Goal: Information Seeking & Learning: Learn about a topic

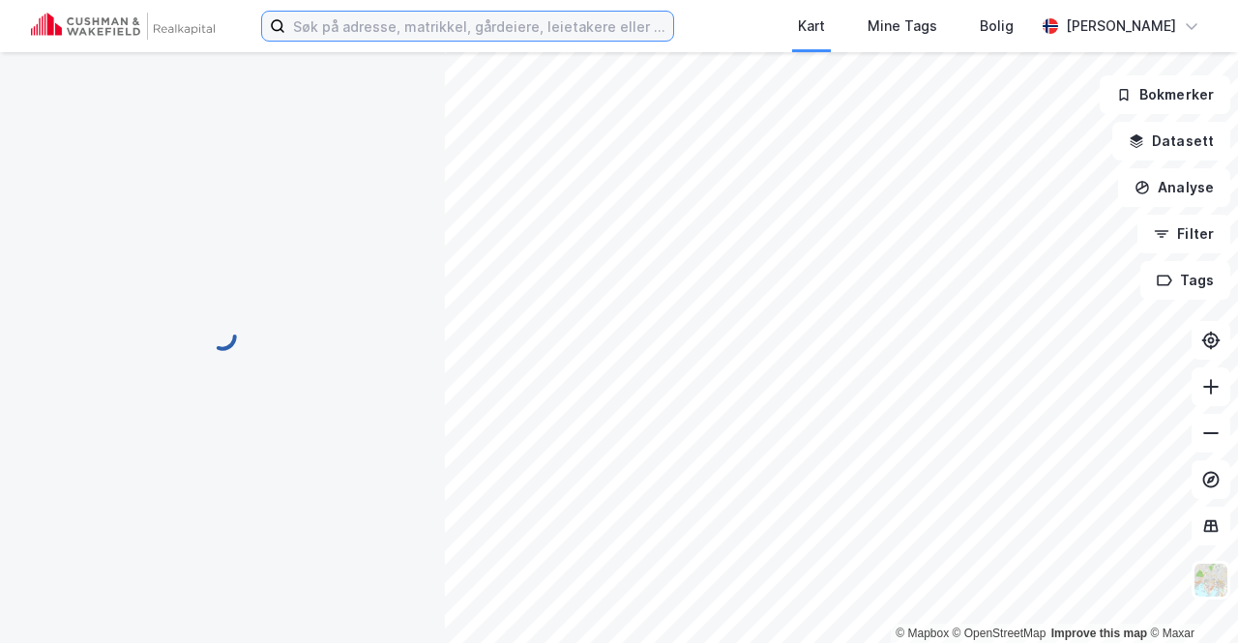
click at [371, 35] on input at bounding box center [479, 26] width 388 height 29
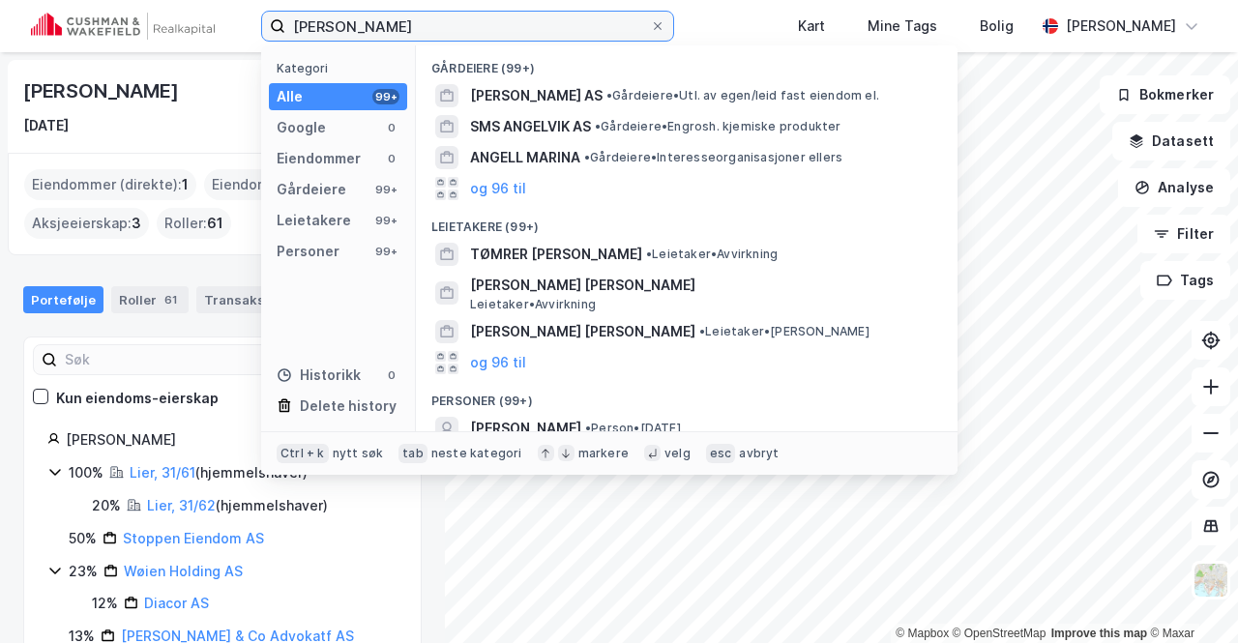
drag, startPoint x: 423, startPoint y: 29, endPoint x: 346, endPoint y: 42, distance: 77.4
click at [346, 42] on div "[PERSON_NAME] Kategori Alle 99+ Google 0 Eiendommer 0 Gårdeiere 99+ Leietakere …" at bounding box center [619, 26] width 1238 height 52
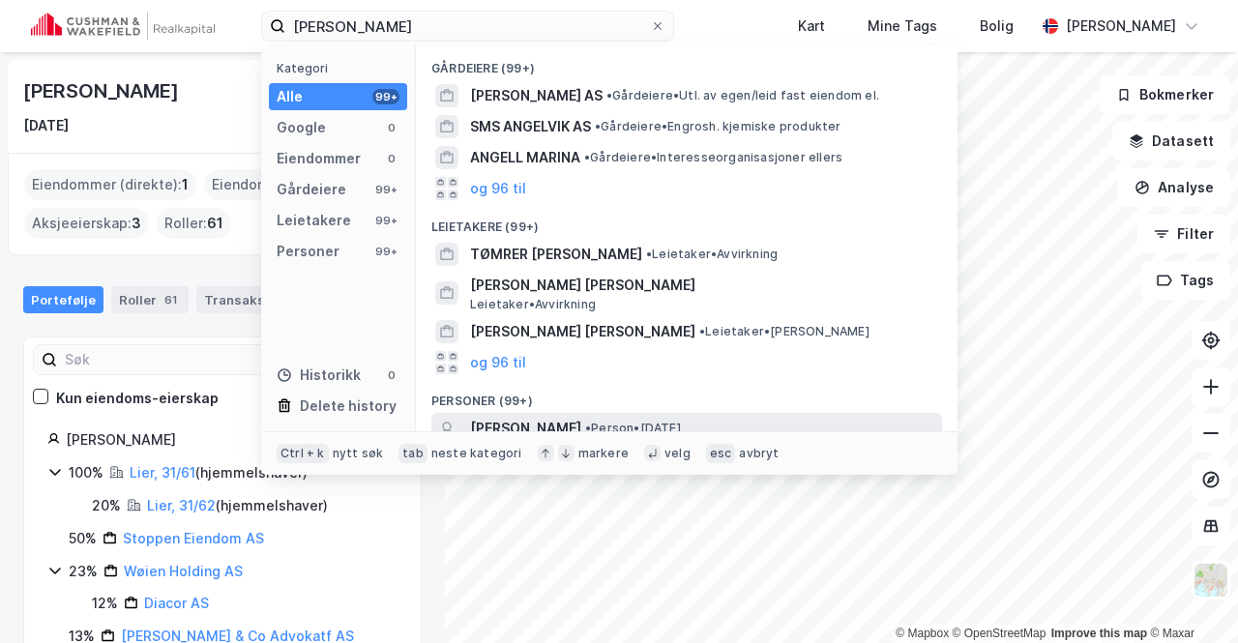
click at [556, 422] on span "[PERSON_NAME]" at bounding box center [525, 428] width 111 height 23
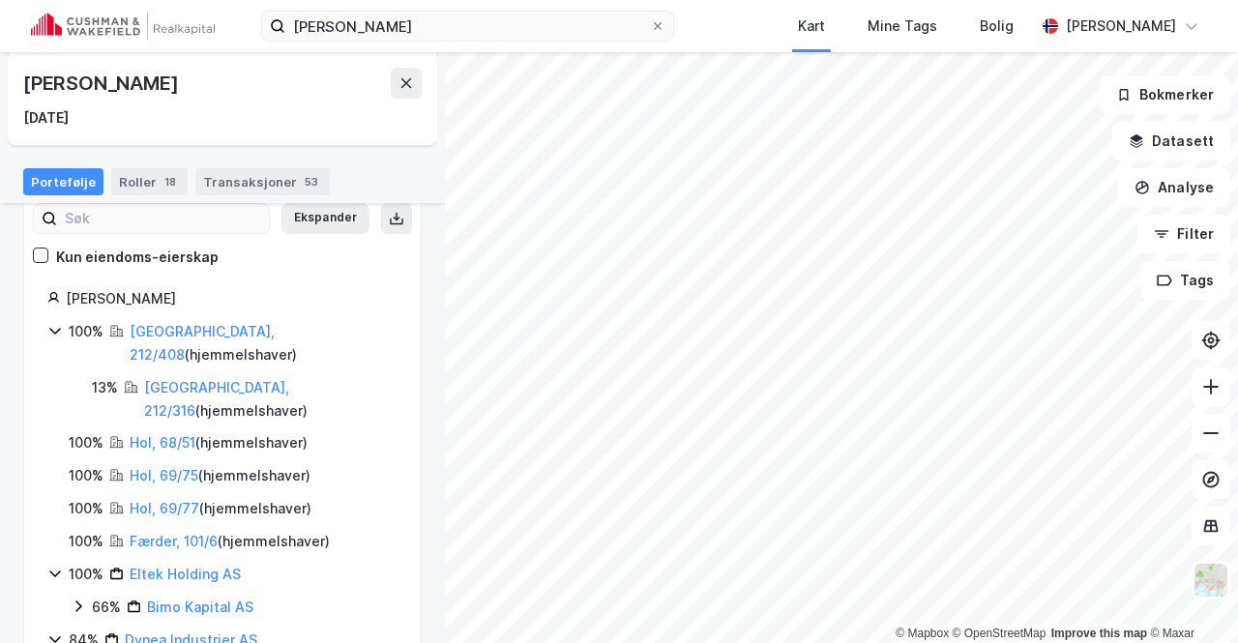
scroll to position [164, 0]
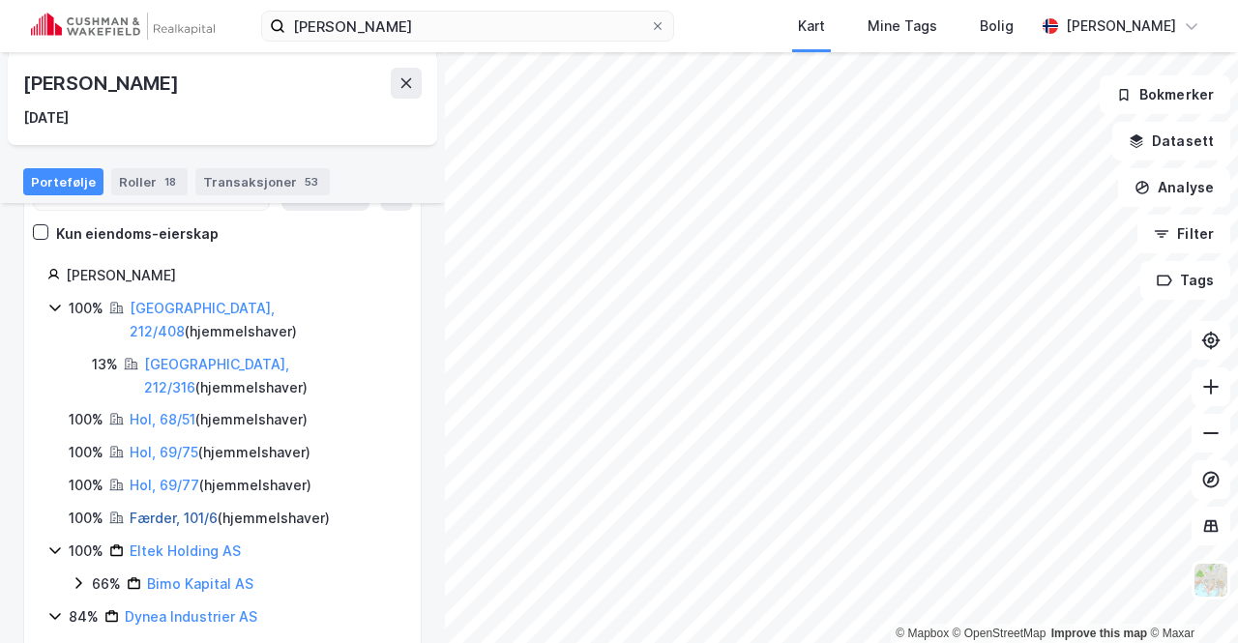
click at [184, 510] on link "Færder, 101/6" at bounding box center [174, 518] width 88 height 16
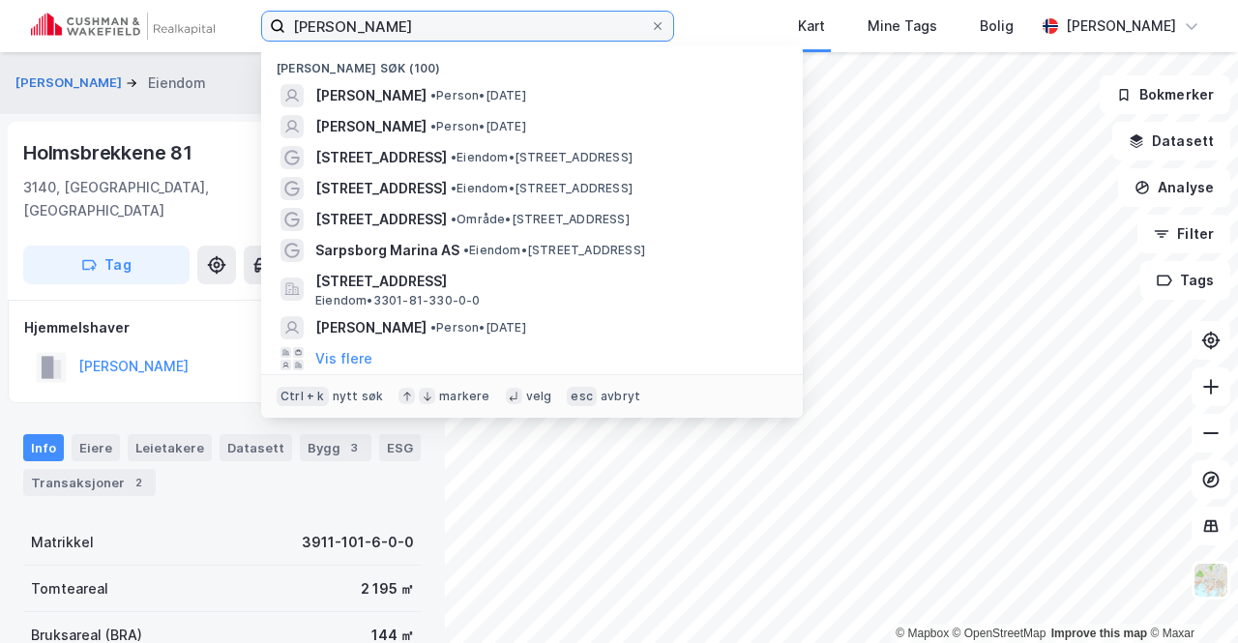
drag, startPoint x: 416, startPoint y: 32, endPoint x: 236, endPoint y: 34, distance: 179.9
click at [236, 34] on div "[PERSON_NAME] søk (100) [PERSON_NAME] • [DATE] [PERSON_NAME] • Person • [DATE] …" at bounding box center [619, 26] width 1238 height 52
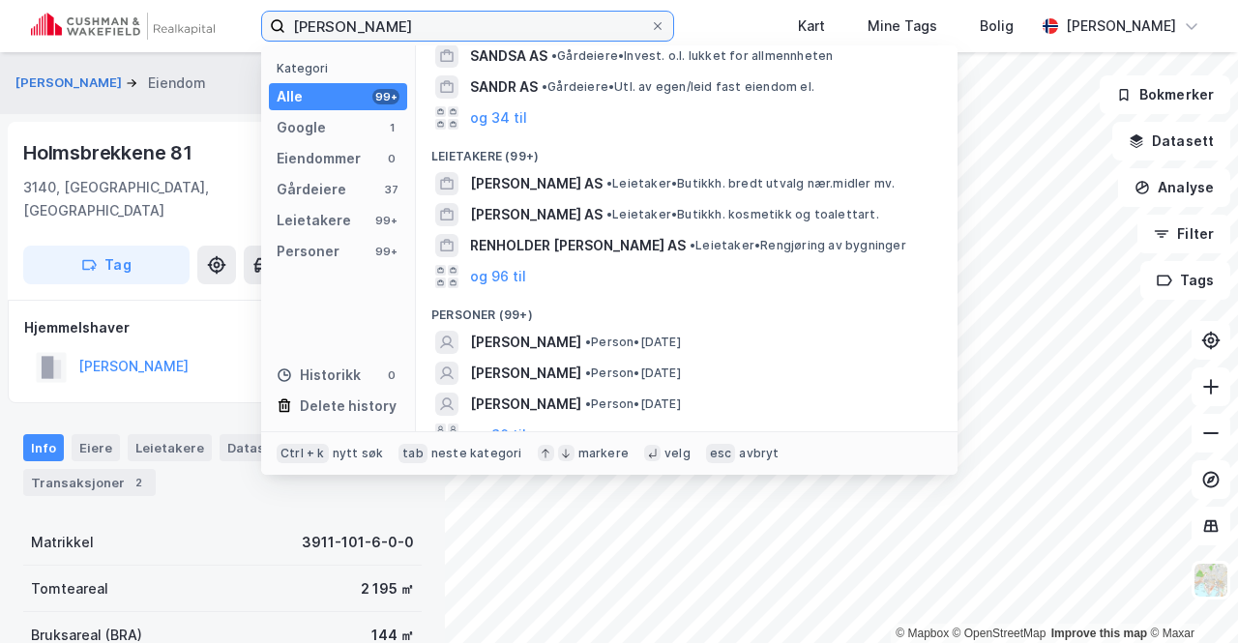
scroll to position [155, 0]
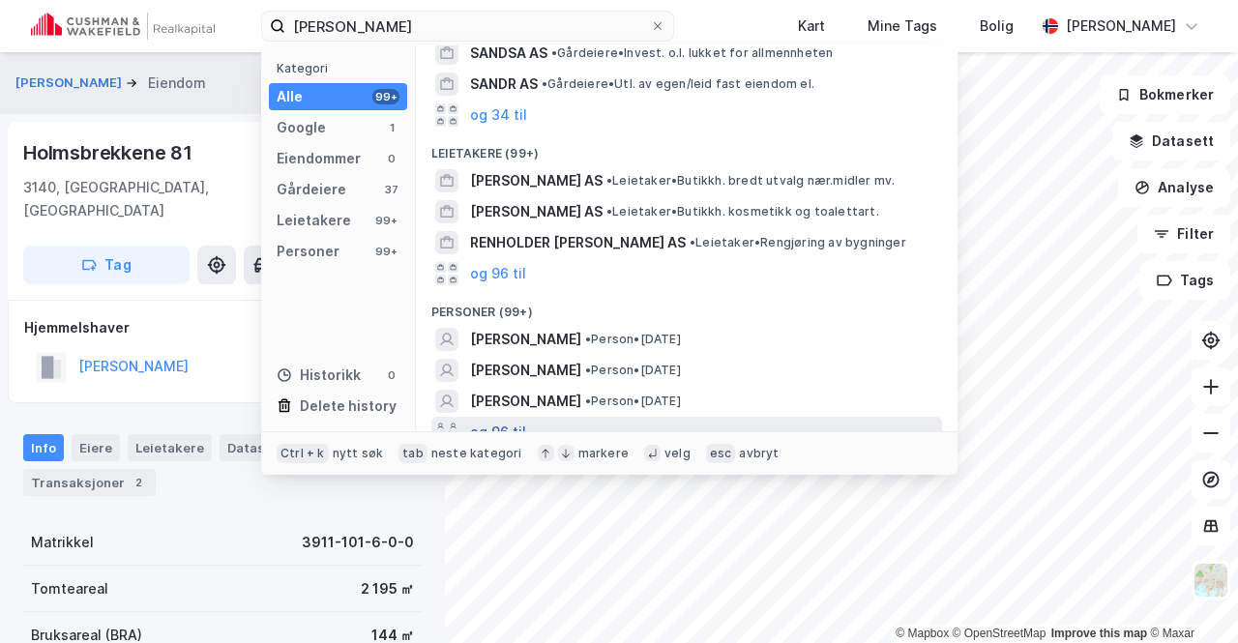
click at [518, 421] on button "og 96 til" at bounding box center [498, 432] width 56 height 23
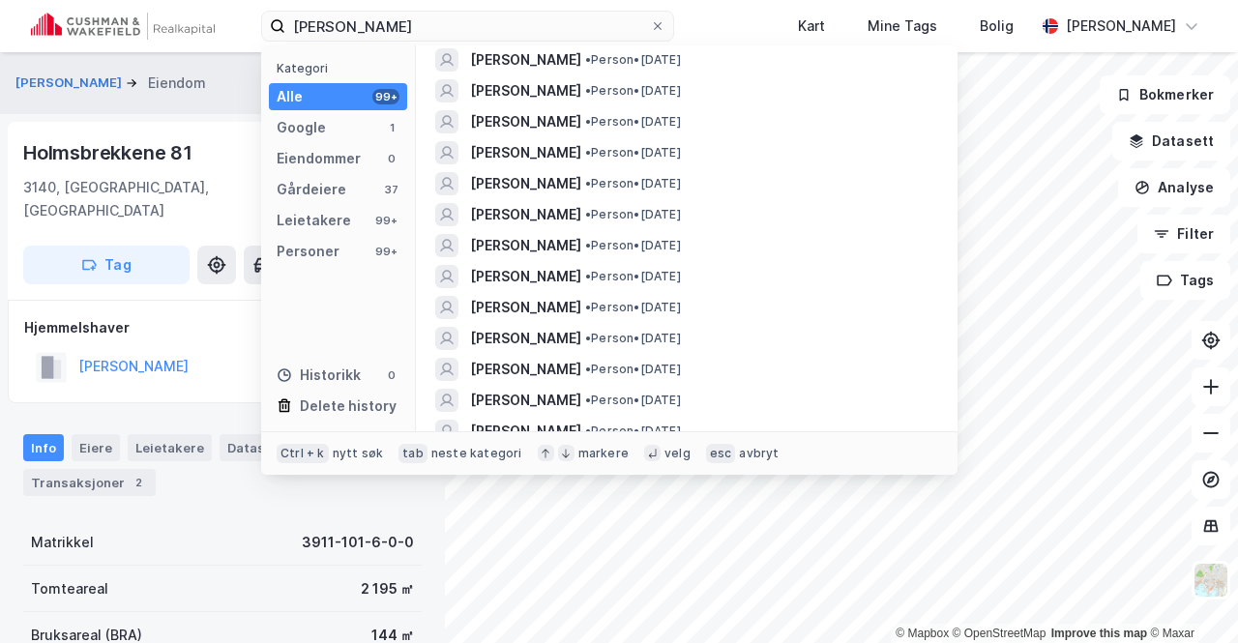
scroll to position [0, 0]
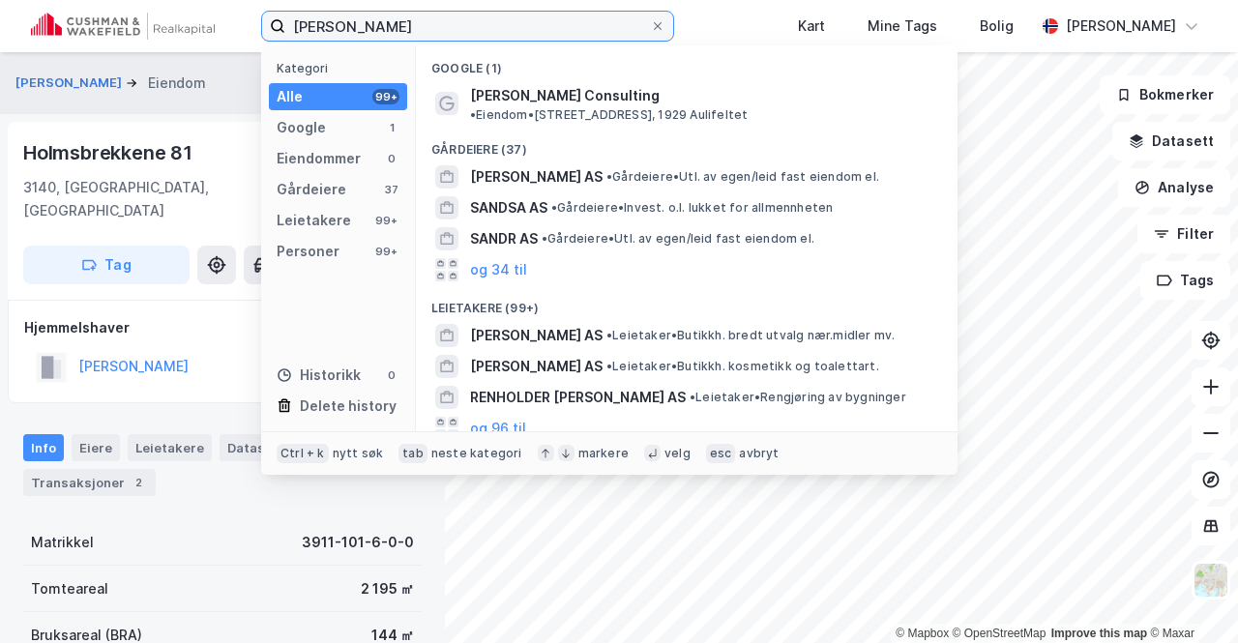
drag, startPoint x: 429, startPoint y: 32, endPoint x: 296, endPoint y: 34, distance: 133.5
click at [296, 34] on input "[PERSON_NAME]" at bounding box center [467, 26] width 365 height 29
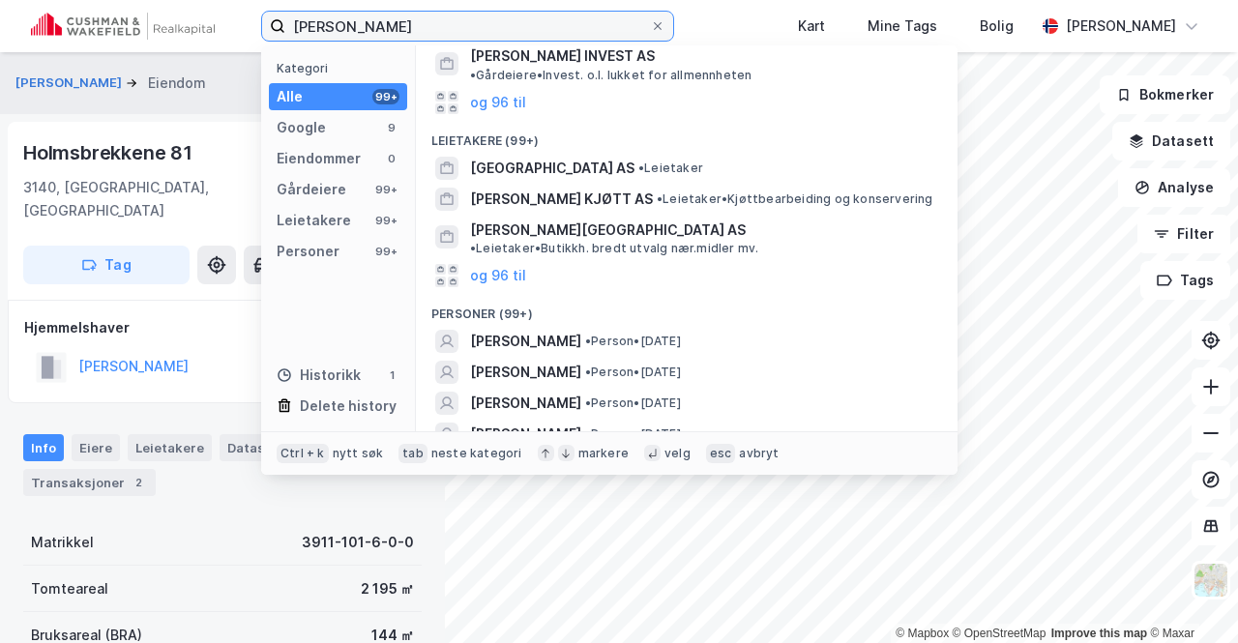
scroll to position [358, 0]
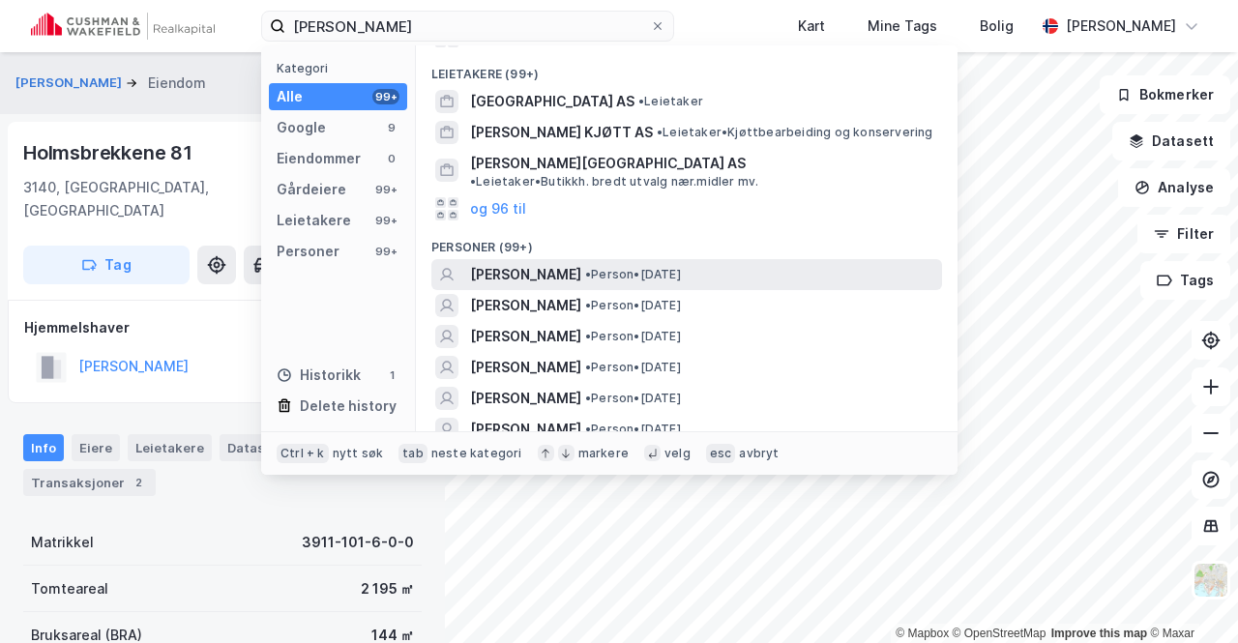
click at [569, 263] on span "[PERSON_NAME]" at bounding box center [525, 274] width 111 height 23
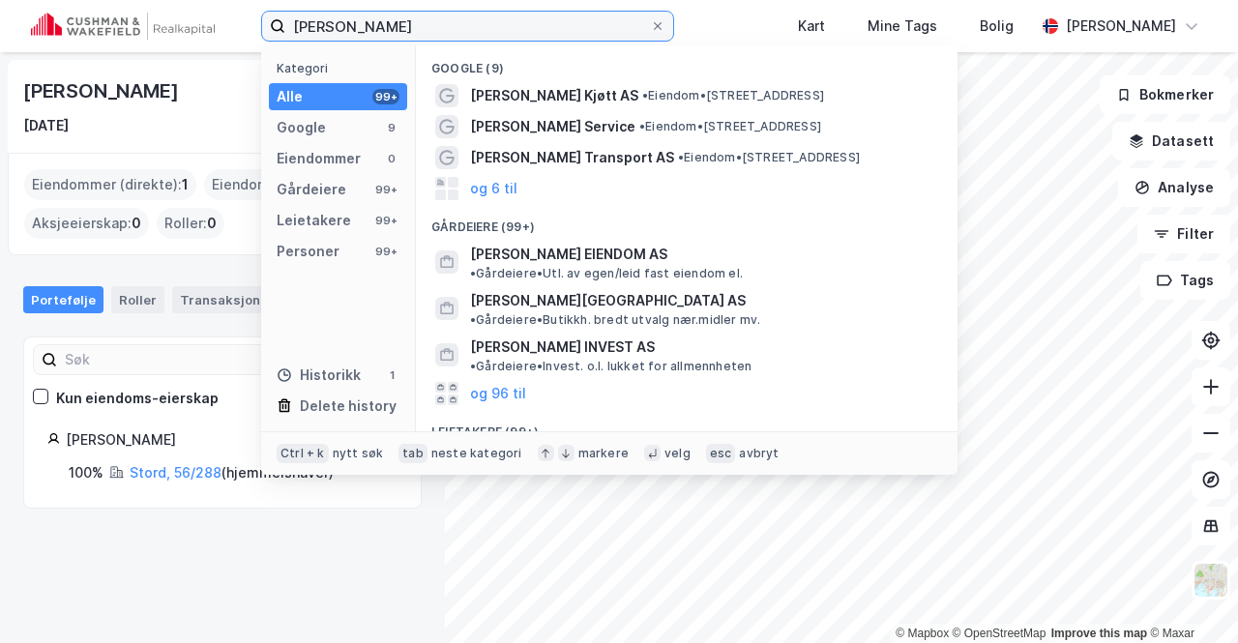
drag, startPoint x: 423, startPoint y: 24, endPoint x: 352, endPoint y: 28, distance: 70.7
click at [352, 28] on input "[PERSON_NAME]" at bounding box center [467, 26] width 365 height 29
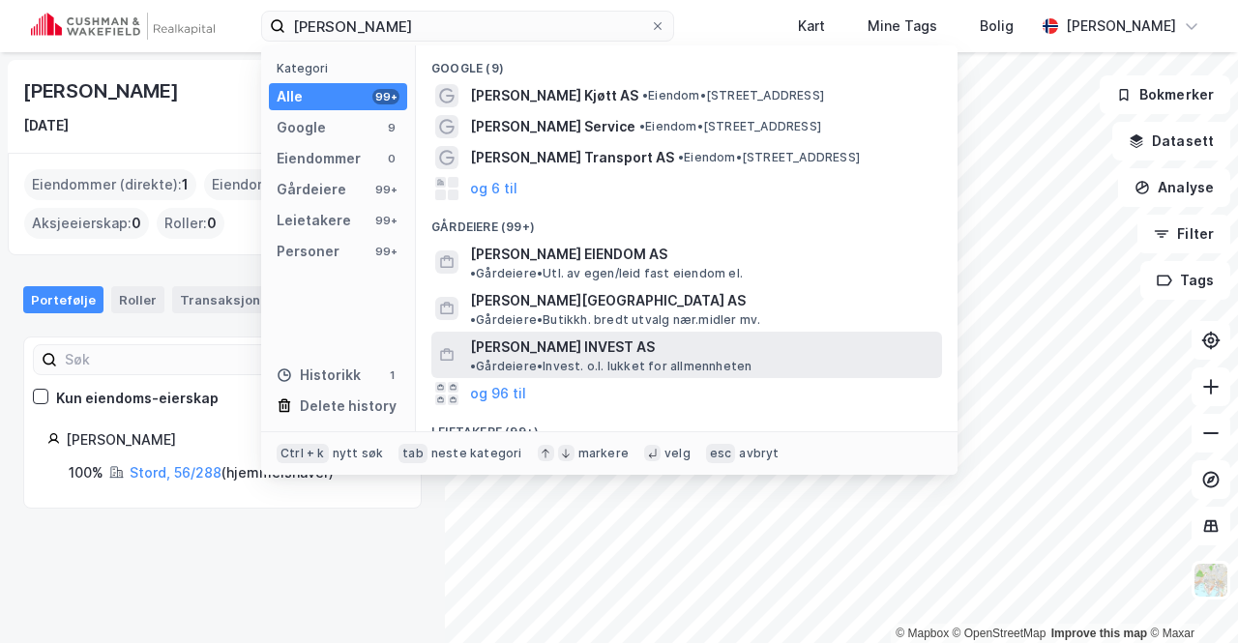
click at [573, 336] on span "[PERSON_NAME] INVEST AS" at bounding box center [562, 347] width 185 height 23
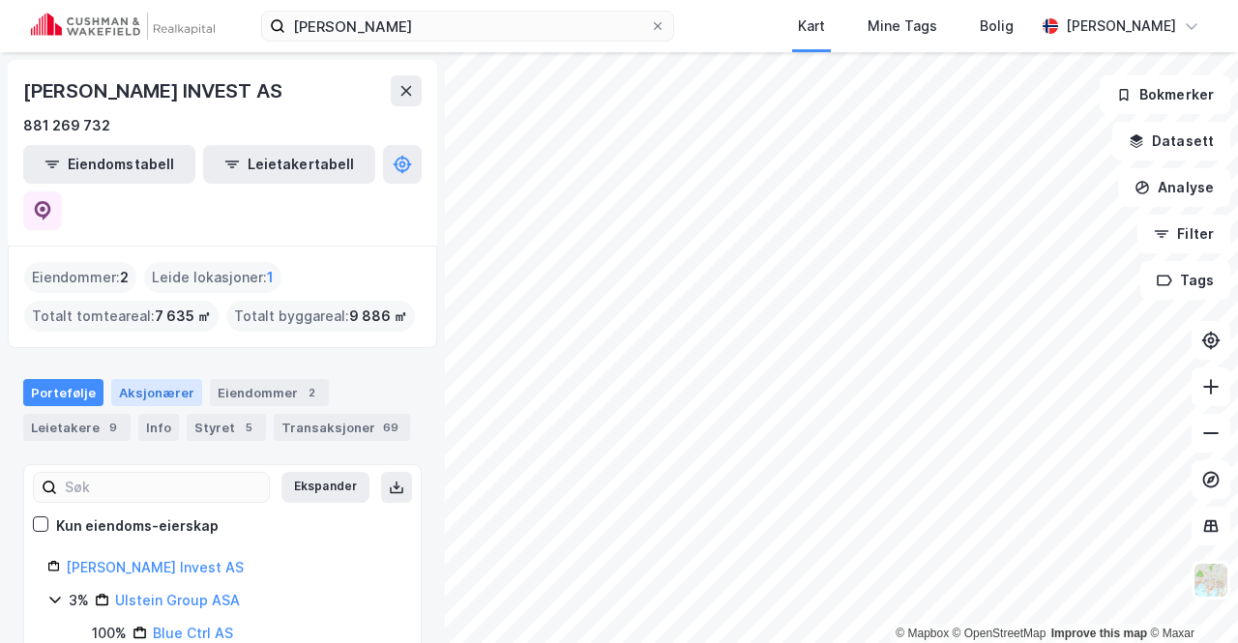
click at [156, 379] on div "Aksjonærer" at bounding box center [156, 392] width 91 height 27
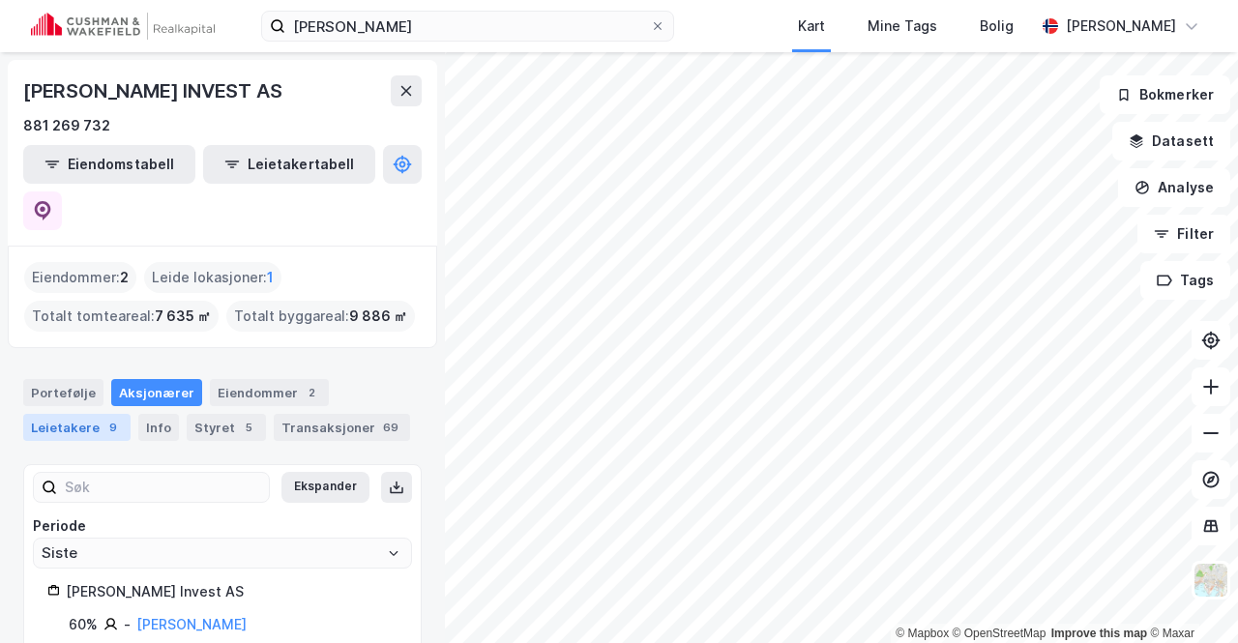
click at [78, 414] on div "Leietakere 9" at bounding box center [76, 427] width 107 height 27
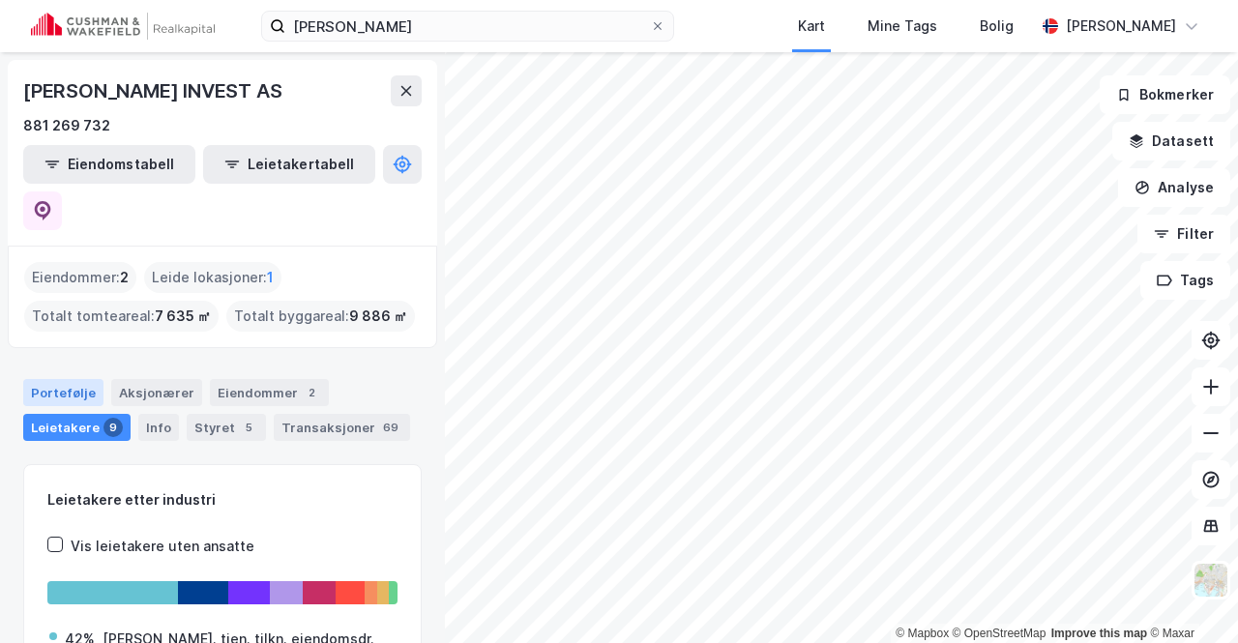
click at [56, 379] on div "Portefølje" at bounding box center [63, 392] width 80 height 27
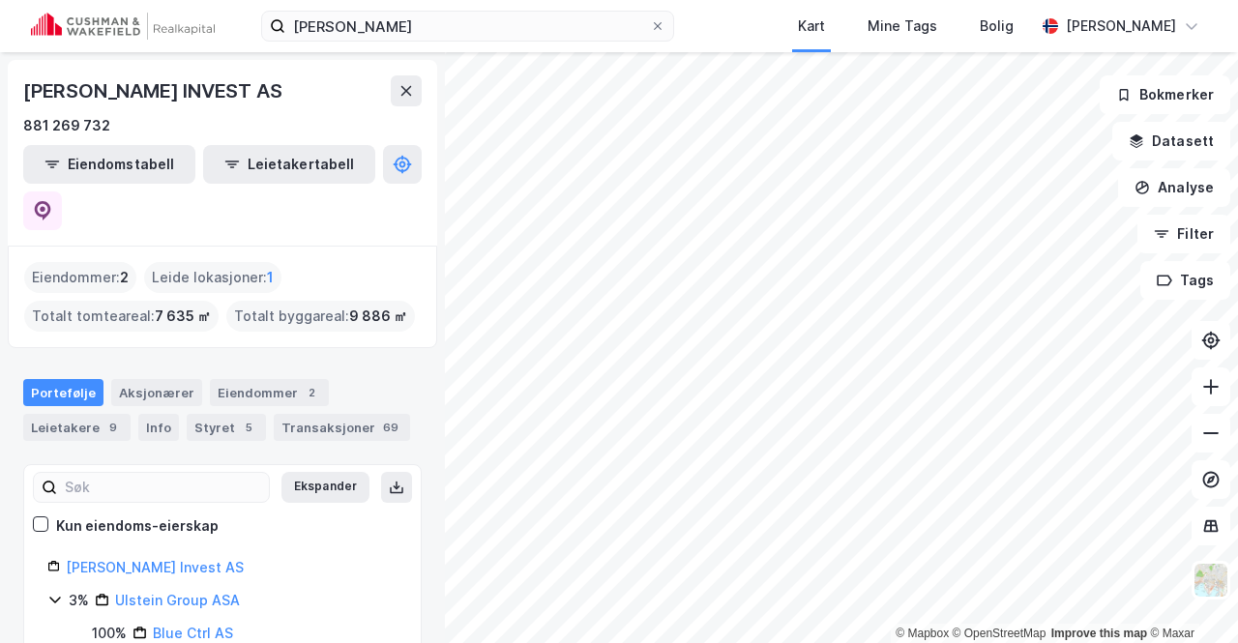
click at [56, 379] on div "Portefølje" at bounding box center [63, 392] width 80 height 27
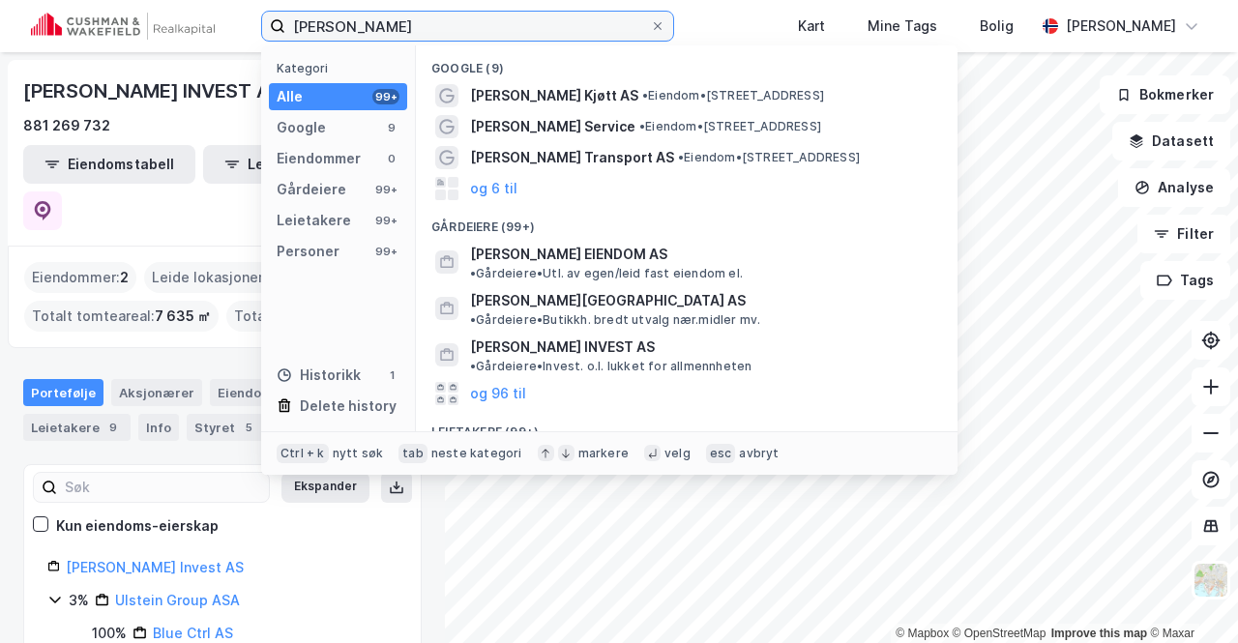
click at [387, 28] on input "[PERSON_NAME]" at bounding box center [467, 26] width 365 height 29
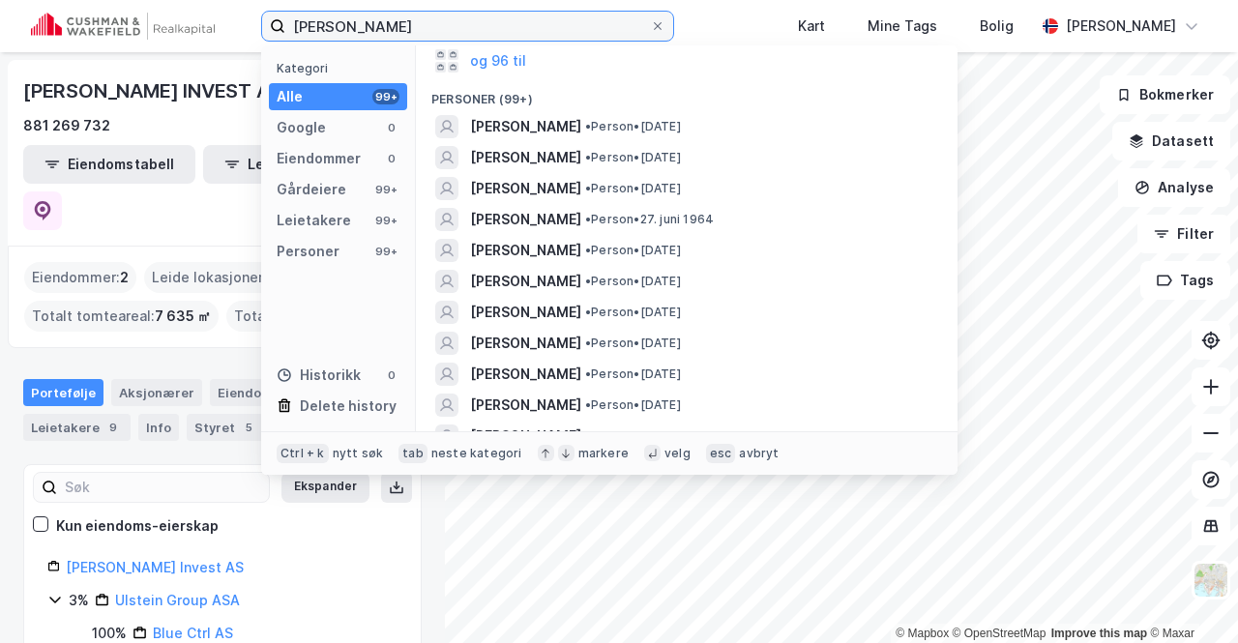
scroll to position [447, 0]
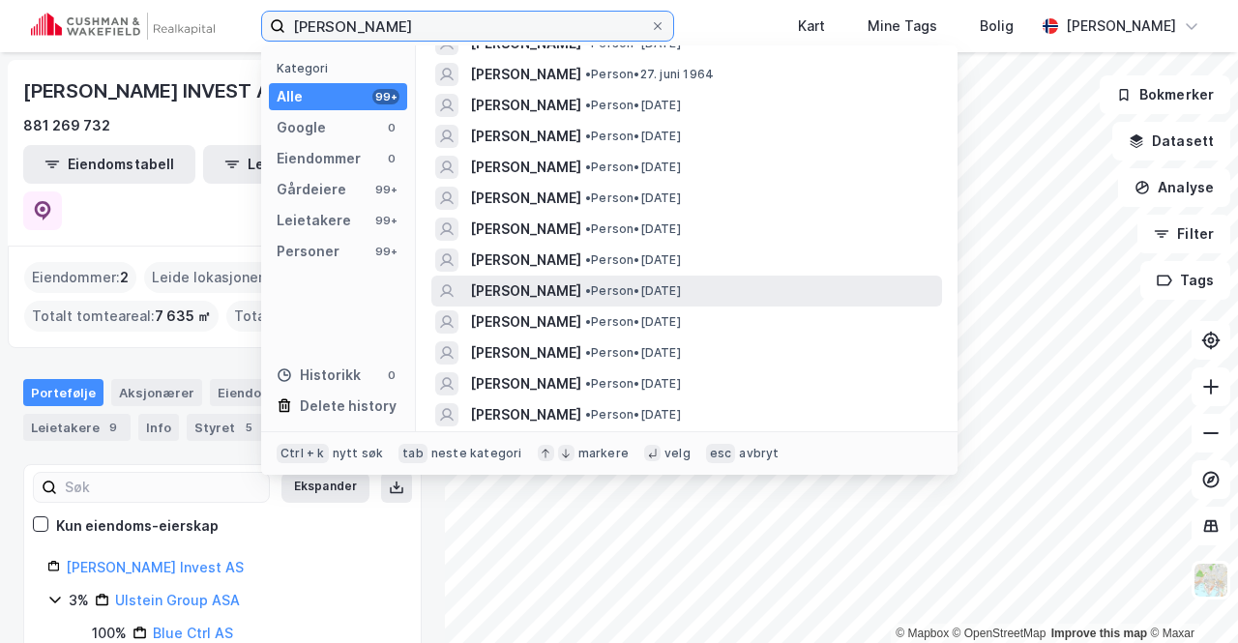
type input "[PERSON_NAME]"
click at [581, 293] on span "[PERSON_NAME]" at bounding box center [525, 290] width 111 height 23
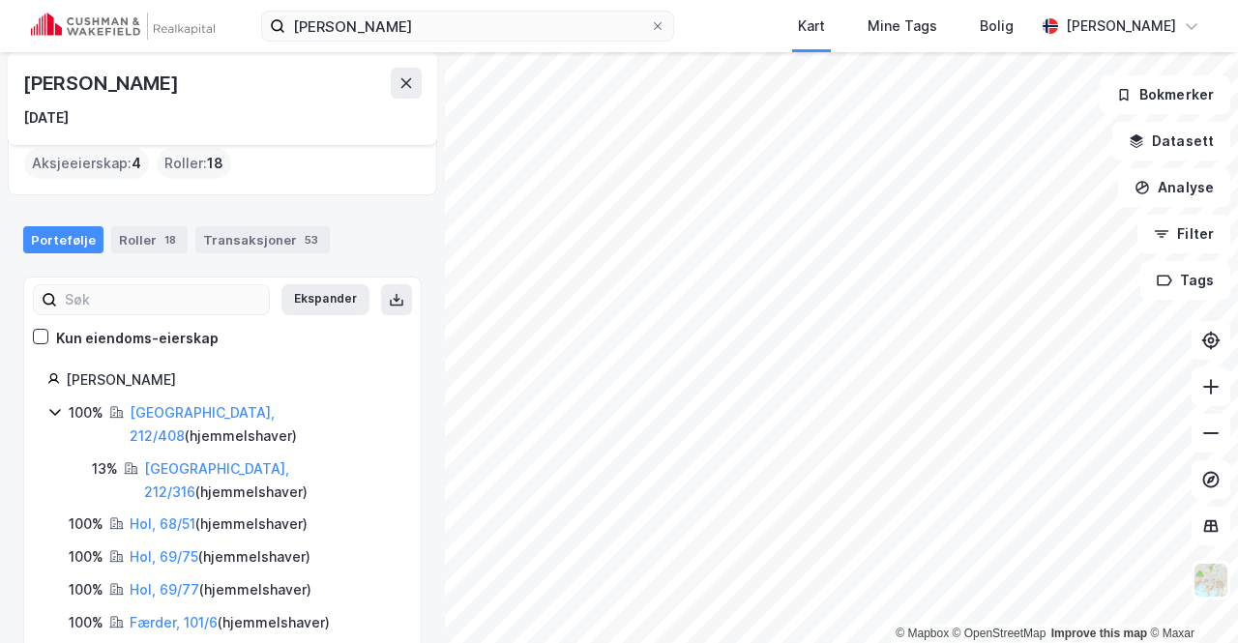
scroll to position [61, 0]
click at [162, 613] on link "Færder, 101/6" at bounding box center [174, 621] width 88 height 16
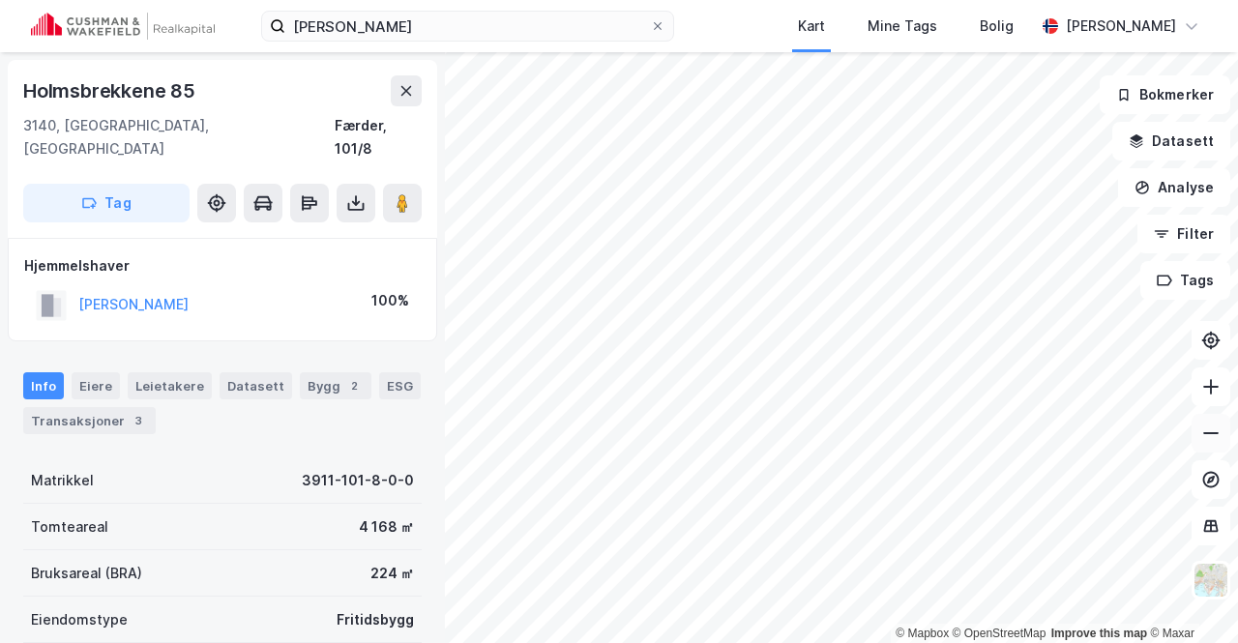
click at [1212, 433] on icon at bounding box center [1210, 433] width 15 height 2
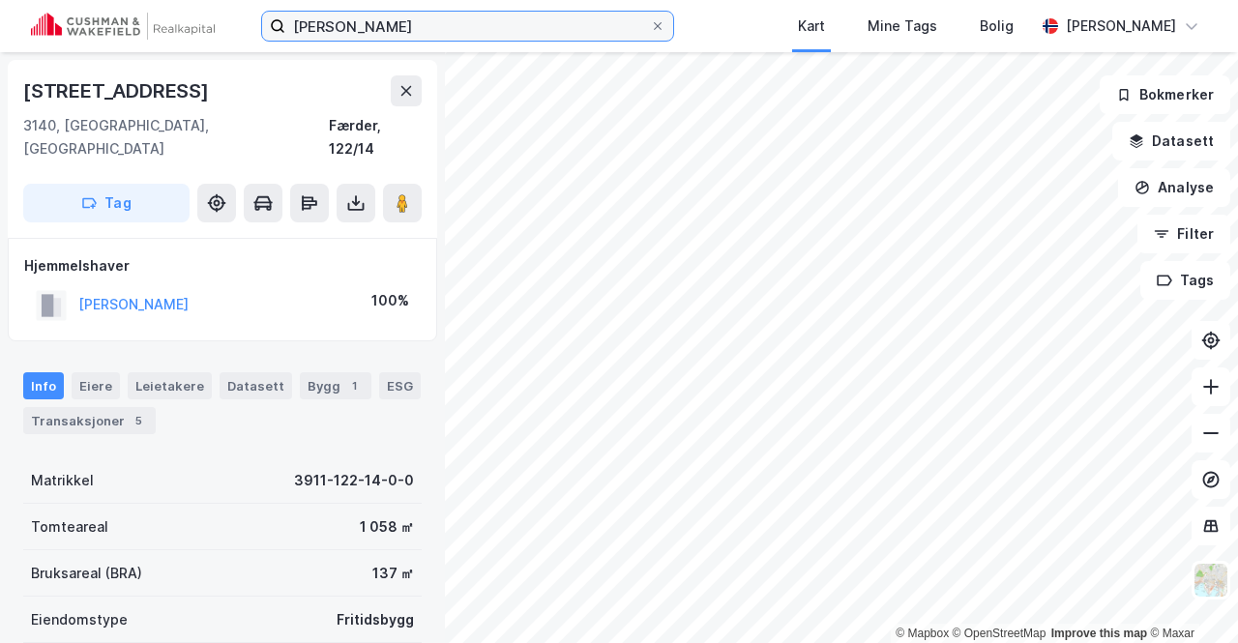
click at [476, 34] on input "[PERSON_NAME]" at bounding box center [467, 26] width 365 height 29
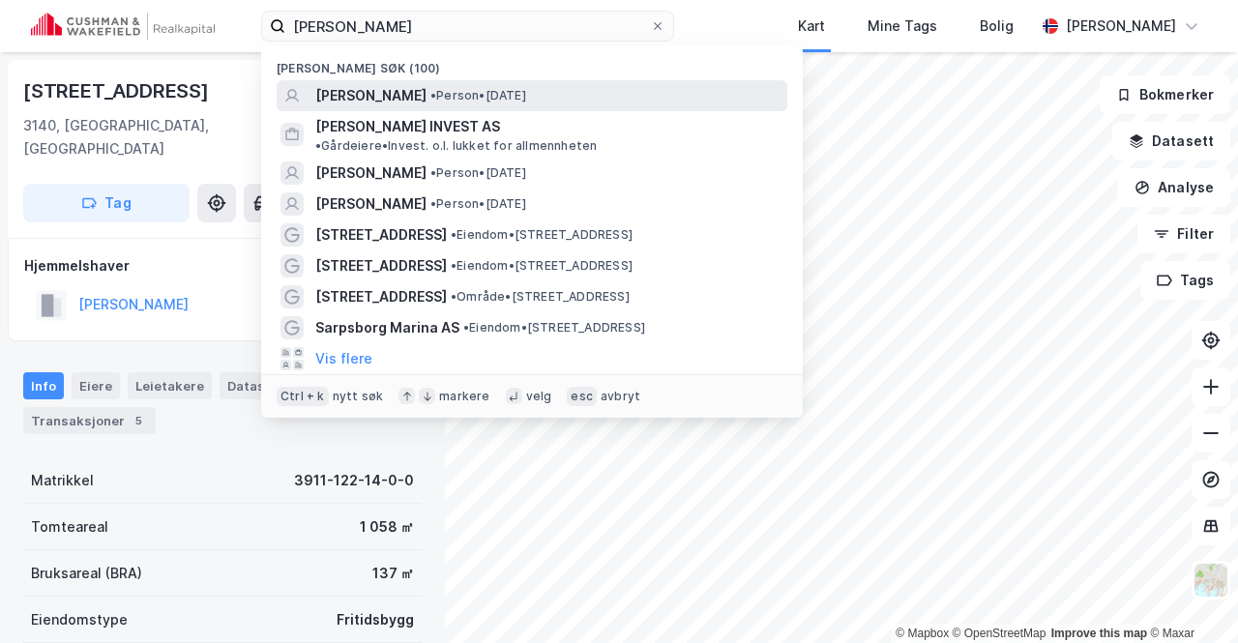
click at [426, 102] on span "[PERSON_NAME]" at bounding box center [370, 95] width 111 height 23
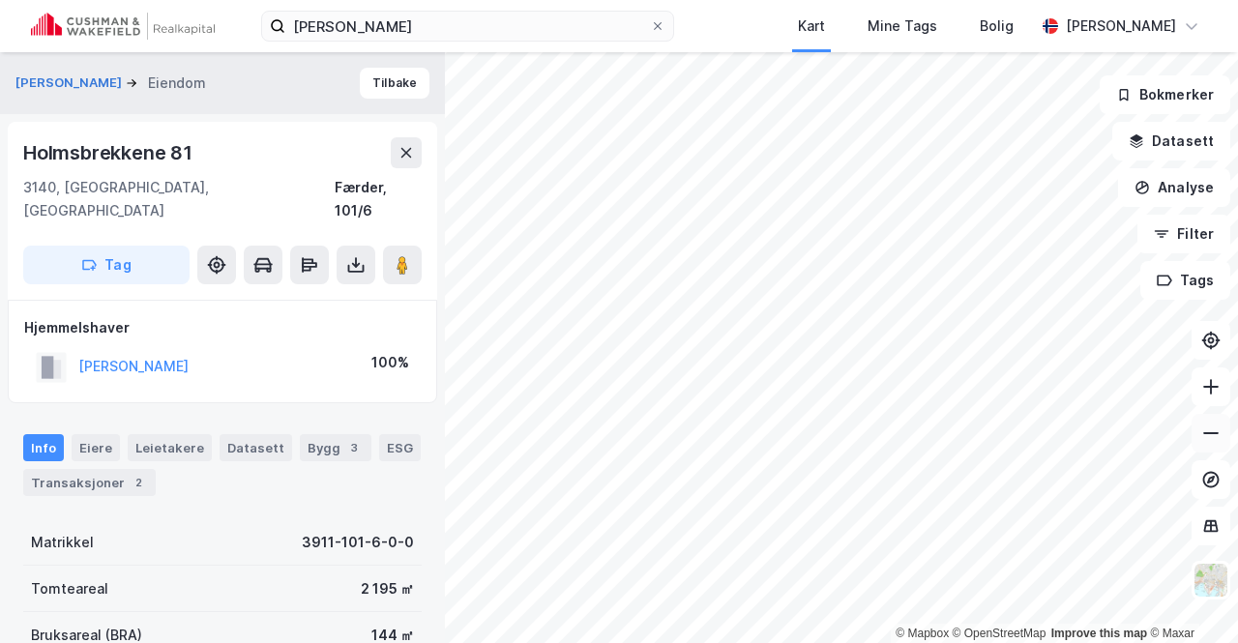
click at [1221, 437] on button at bounding box center [1210, 433] width 39 height 39
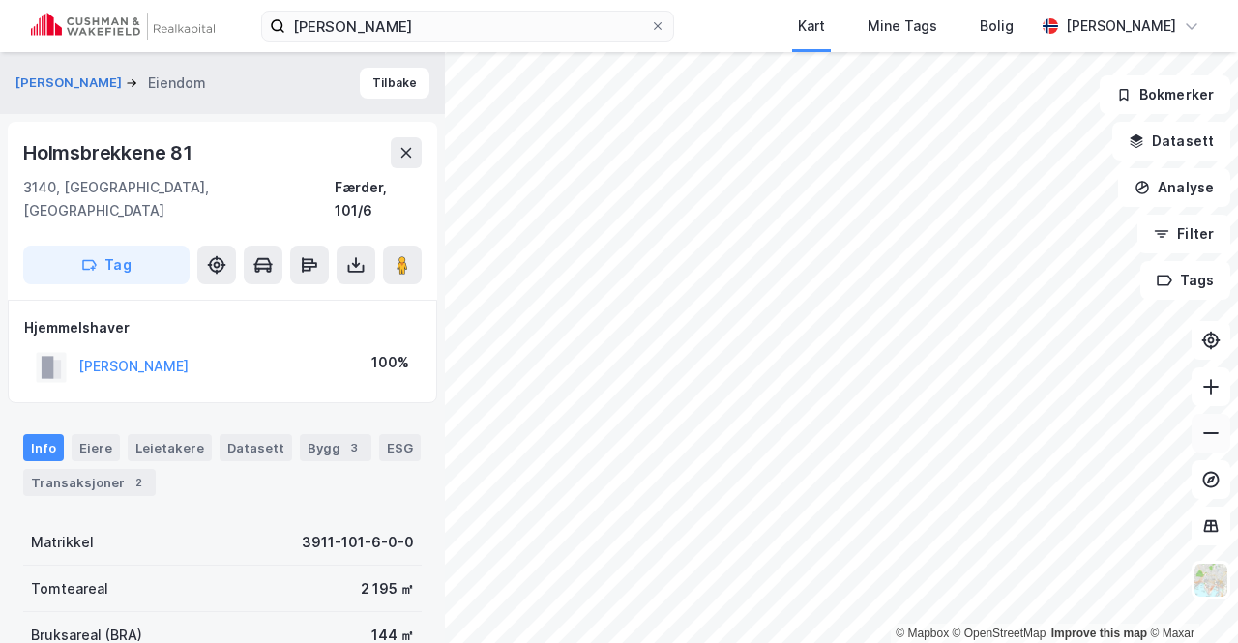
click at [1200, 428] on button at bounding box center [1210, 433] width 39 height 39
click at [1199, 385] on button at bounding box center [1210, 386] width 39 height 39
click at [1213, 392] on icon at bounding box center [1210, 386] width 19 height 19
click at [1211, 380] on icon at bounding box center [1211, 386] width 2 height 15
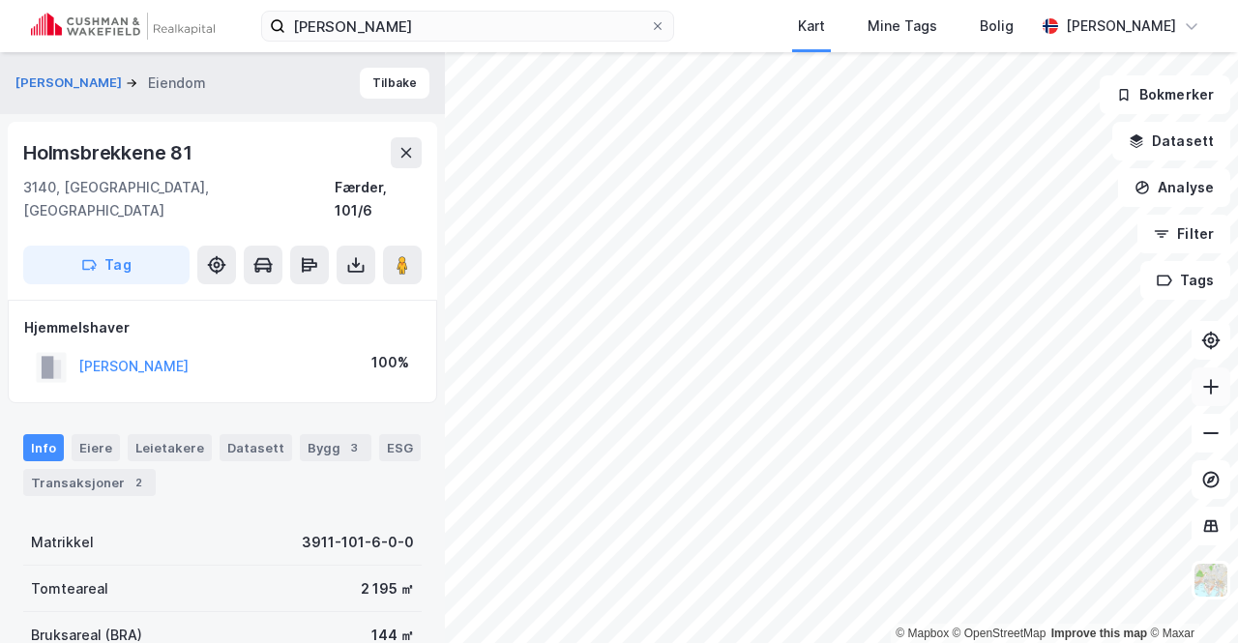
click at [1211, 380] on icon at bounding box center [1211, 386] width 2 height 15
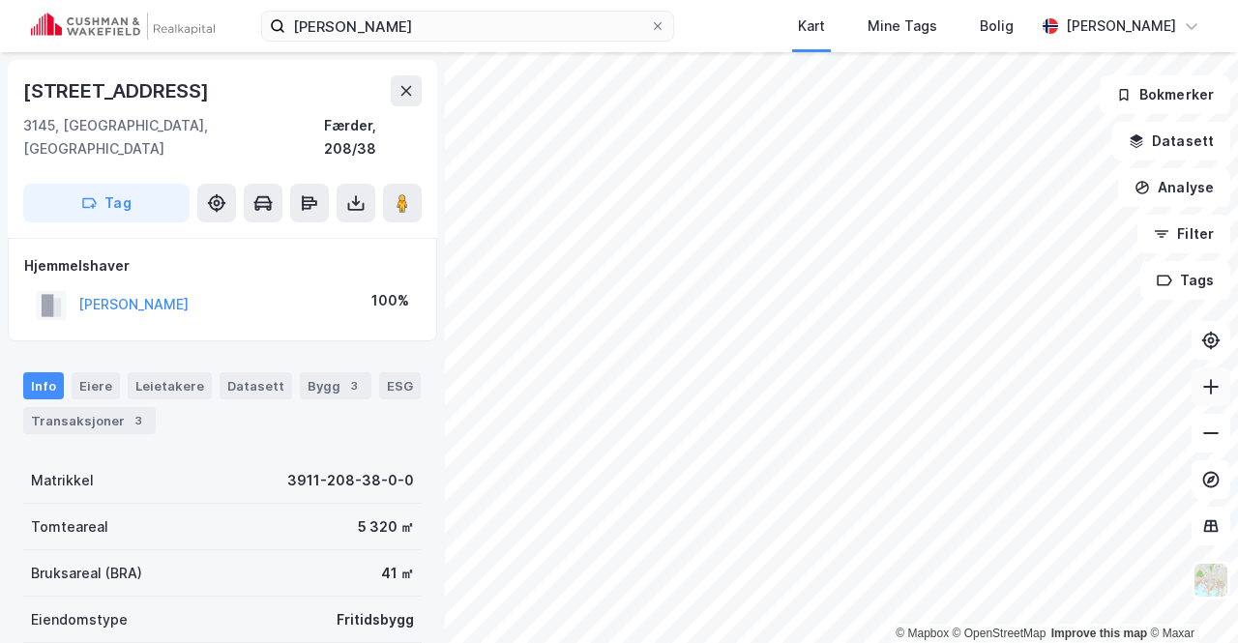
click at [1206, 382] on icon at bounding box center [1210, 386] width 19 height 19
click at [1208, 427] on icon at bounding box center [1210, 433] width 19 height 19
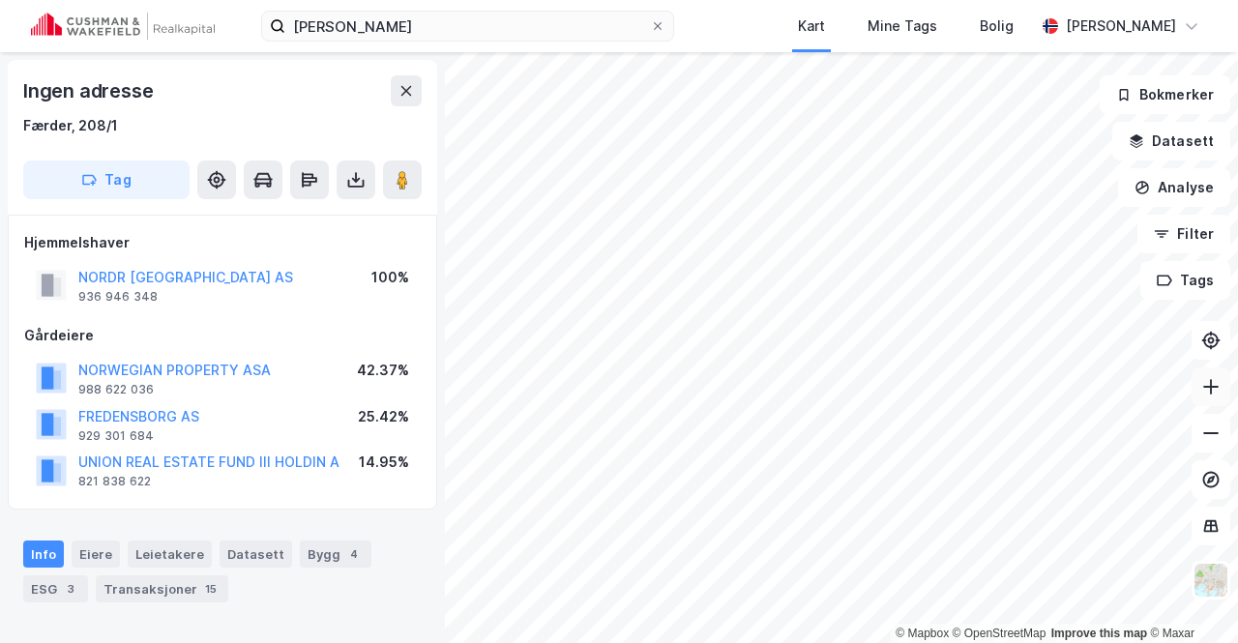
click at [1205, 390] on icon at bounding box center [1210, 386] width 19 height 19
click at [1209, 382] on icon at bounding box center [1210, 386] width 19 height 19
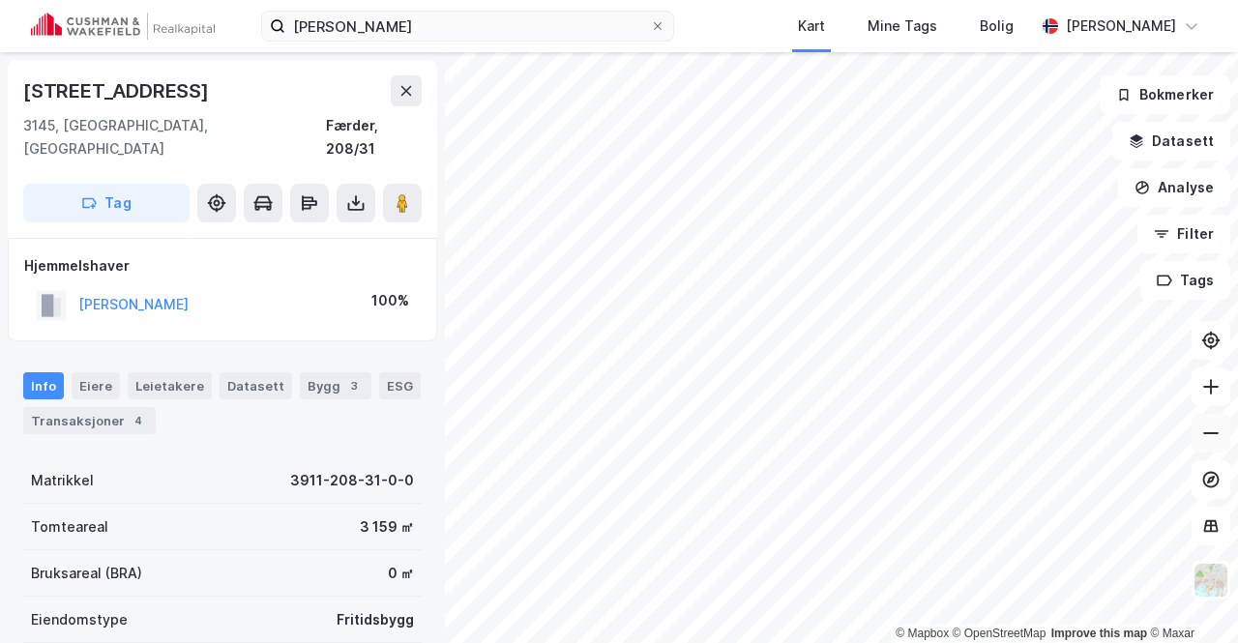
click at [1217, 438] on icon at bounding box center [1210, 433] width 19 height 19
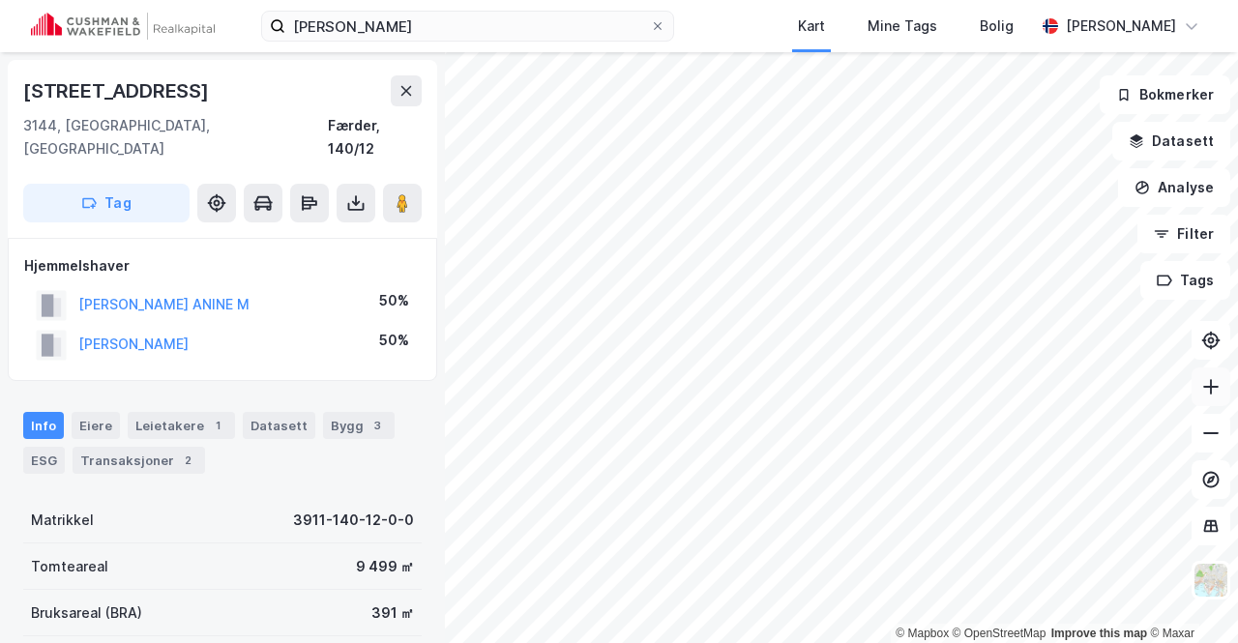
click at [1213, 386] on icon at bounding box center [1210, 387] width 15 height 2
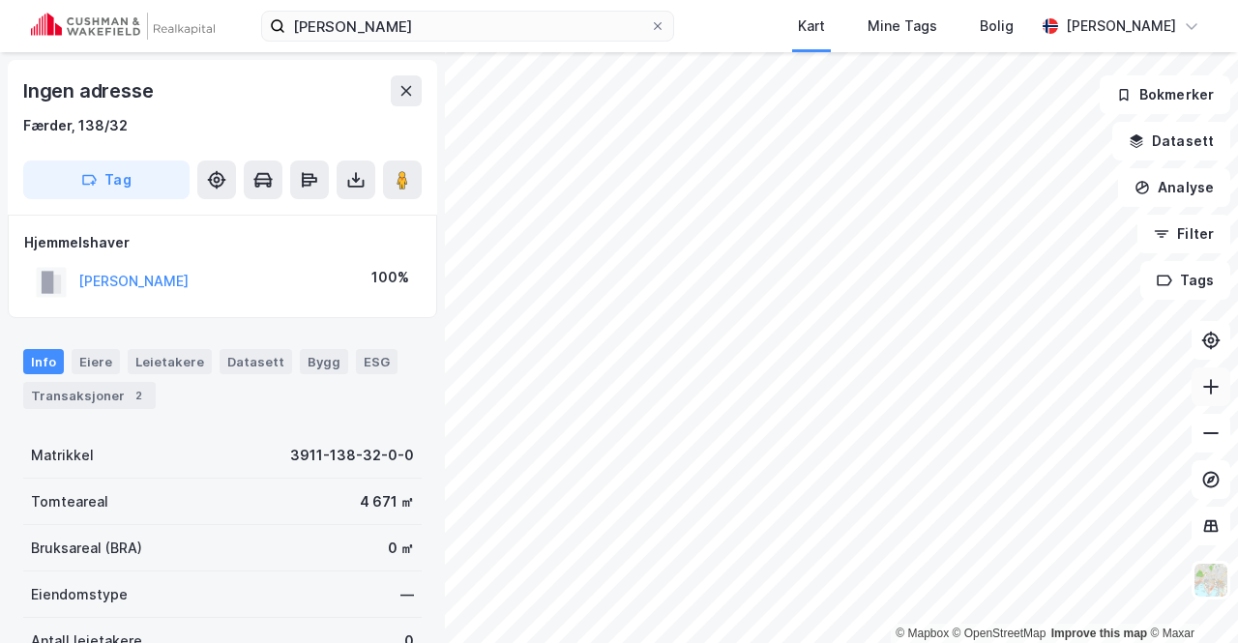
click at [1218, 378] on icon at bounding box center [1210, 386] width 19 height 19
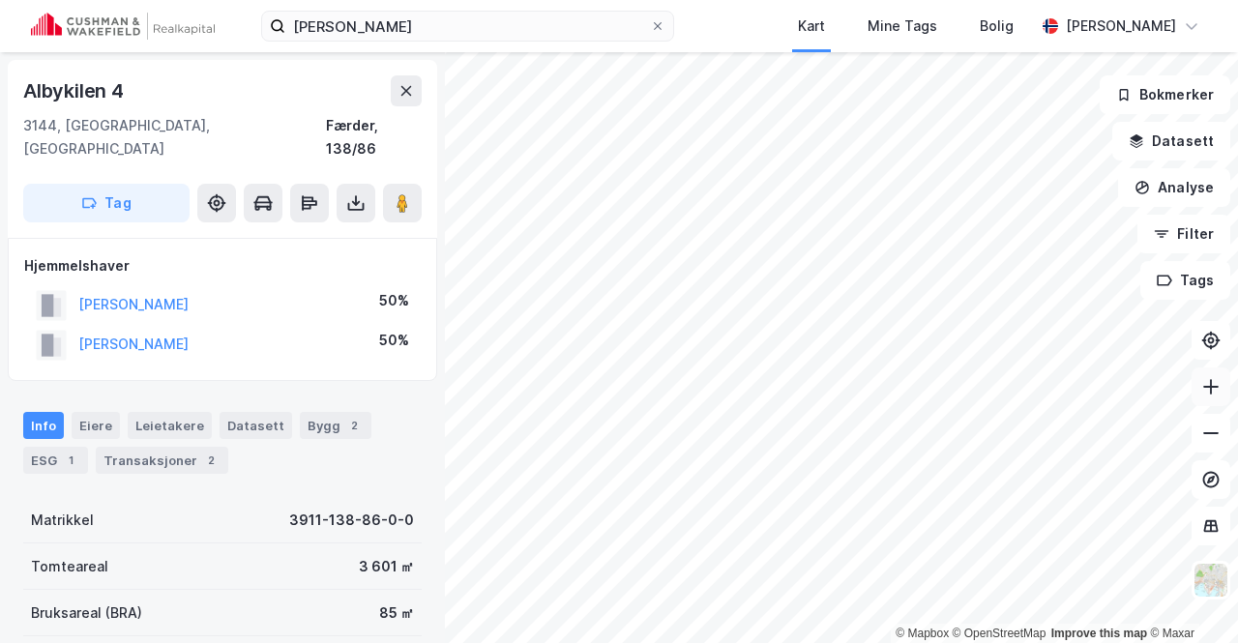
click at [1221, 386] on button at bounding box center [1210, 386] width 39 height 39
click at [1019, 626] on div "© Mapbox © OpenStreetMap Improve this map © Maxar" at bounding box center [619, 347] width 1238 height 591
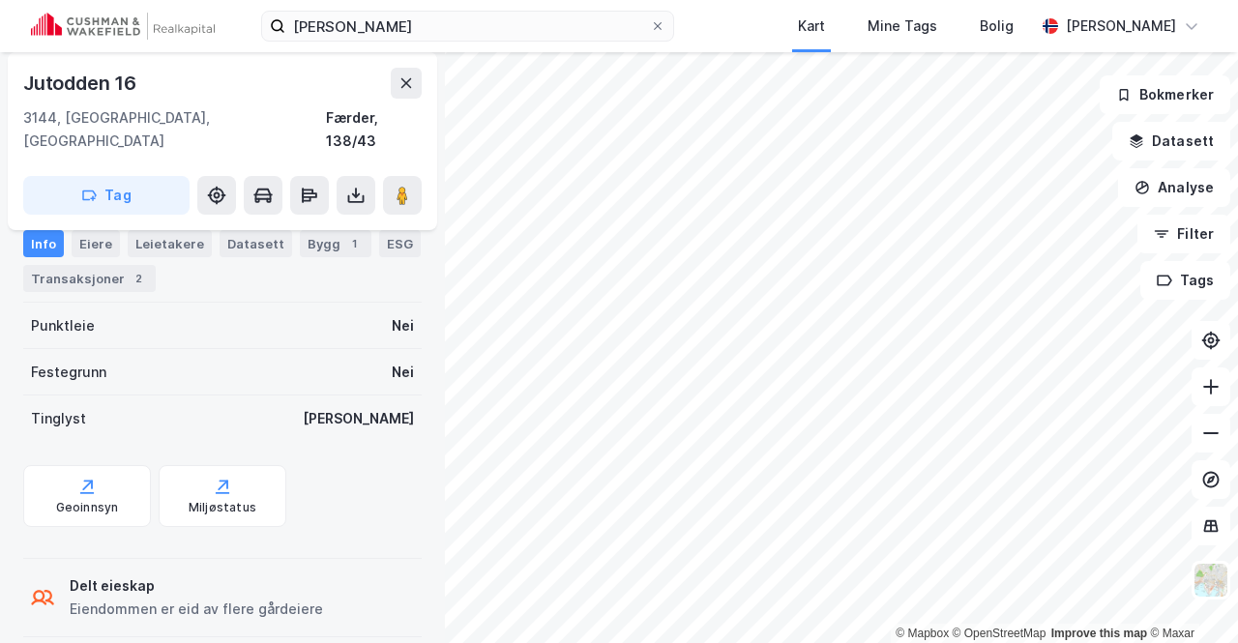
scroll to position [5, 0]
